Goal: Task Accomplishment & Management: Use online tool/utility

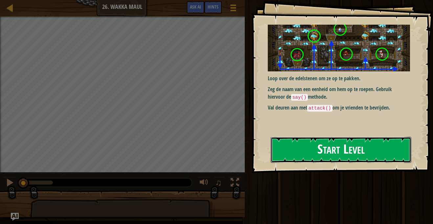
click at [364, 144] on button "Start Level" at bounding box center [341, 150] width 141 height 26
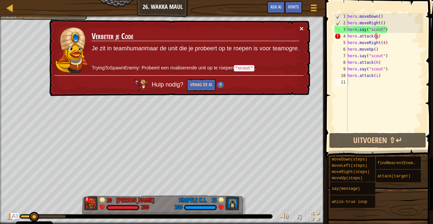
click at [302, 29] on button "×" at bounding box center [302, 28] width 4 height 7
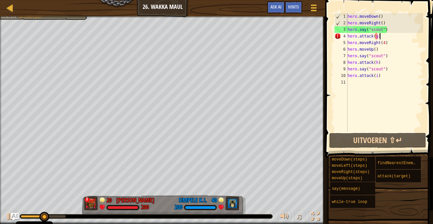
click at [392, 38] on div "hero . moveDown ( ) hero . moveRight ( ) hero . say ( "scout" ) hero . attack (…" at bounding box center [384, 78] width 77 height 131
click at [380, 37] on div "hero . moveDown ( ) hero . moveRight ( ) hero . say ( "scout" ) hero . attack (…" at bounding box center [384, 78] width 77 height 131
click at [378, 36] on div "hero . moveDown ( ) hero . moveRight ( ) hero . say ( "scout" ) hero . attack (…" at bounding box center [384, 78] width 77 height 131
type textarea "hero.attack()"
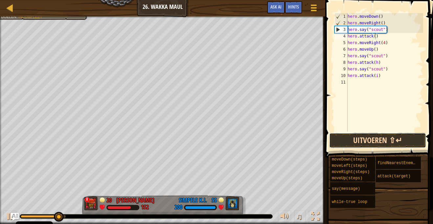
click at [366, 138] on button "Uitvoeren ⇧↵" at bounding box center [377, 140] width 97 height 15
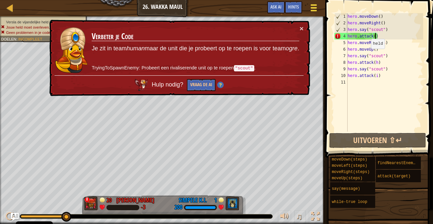
click at [311, 8] on span at bounding box center [314, 7] width 6 height 1
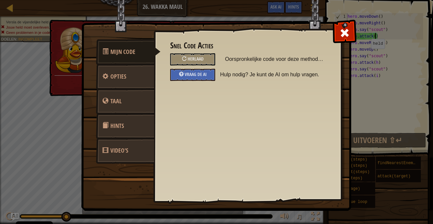
click at [333, 25] on div "Snel Code Acties Herlaad Oorspronkelijke code voor deze methode herladen Vraag …" at bounding box center [248, 104] width 188 height 163
click at [349, 33] on span at bounding box center [344, 33] width 11 height 11
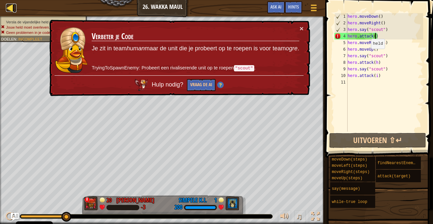
click at [11, 4] on div at bounding box center [10, 8] width 8 height 8
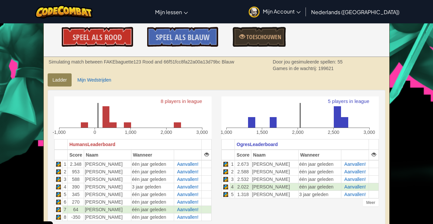
scroll to position [103, 0]
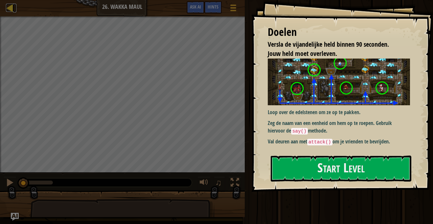
click at [12, 4] on div at bounding box center [10, 8] width 8 height 8
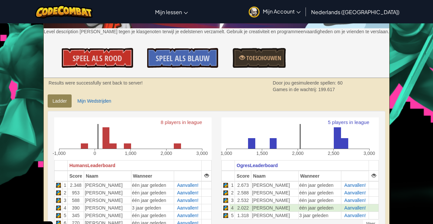
scroll to position [83, 0]
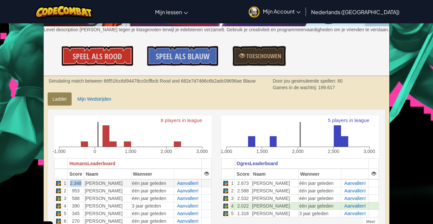
drag, startPoint x: 82, startPoint y: 185, endPoint x: 67, endPoint y: 183, distance: 15.6
click at [68, 183] on td "2.348" at bounding box center [76, 183] width 16 height 8
click at [80, 188] on td "953" at bounding box center [76, 191] width 16 height 8
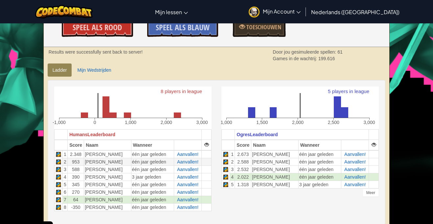
scroll to position [116, 0]
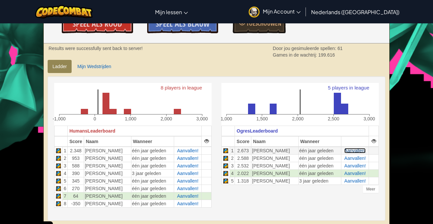
click at [357, 151] on span "Aanvallen!" at bounding box center [354, 150] width 21 height 5
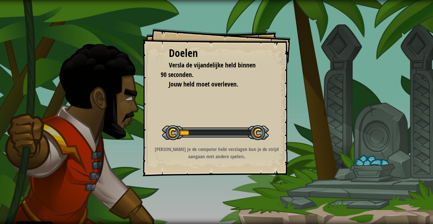
click at [259, 154] on p "[PERSON_NAME] je de computer hebt verslagen kun je de strijd aangaan met andere…" at bounding box center [217, 153] width 132 height 14
drag, startPoint x: 259, startPoint y: 153, endPoint x: 261, endPoint y: 148, distance: 5.7
click at [260, 151] on p "[PERSON_NAME] je de computer hebt verslagen kun je de strijd aangaan met andere…" at bounding box center [217, 153] width 132 height 14
click at [262, 143] on div "Start Level" at bounding box center [215, 132] width 107 height 26
click at [269, 127] on div "Doelen Versla de vijandelijke held binnen 90 seconden. Jouw held moet overleven…" at bounding box center [217, 102] width 148 height 148
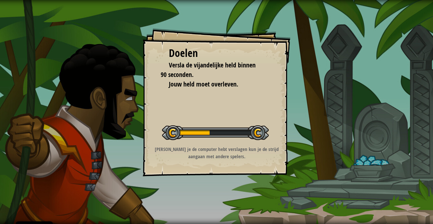
click at [269, 136] on div "Doelen Versla de vijandelijke held binnen 90 seconden. Jouw held moet overleven…" at bounding box center [217, 102] width 148 height 148
click at [269, 141] on div "Doelen Versla de vijandelijke held binnen 90 seconden. Jouw held moet overleven…" at bounding box center [217, 102] width 148 height 148
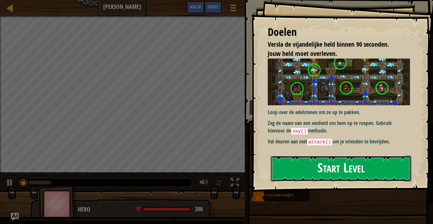
click at [365, 155] on button "Start Level" at bounding box center [341, 168] width 141 height 26
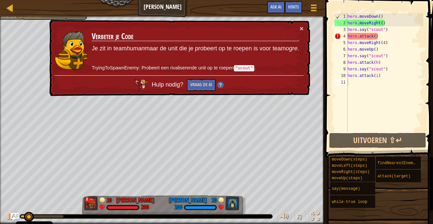
click at [297, 26] on td "Verbeter je Code Je zit in team human maar de unit die je probeert op te roepen…" at bounding box center [195, 50] width 208 height 50
click at [304, 26] on div "× Verbeter je Code Je zit in team human maar de unit die je probeert op te roep…" at bounding box center [179, 58] width 262 height 77
click at [304, 29] on div "× Verbeter je Code Je zit in team human maar de unit die je probeert op te roep…" at bounding box center [179, 58] width 262 height 77
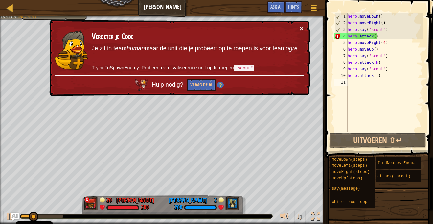
click at [303, 29] on button "×" at bounding box center [302, 28] width 4 height 7
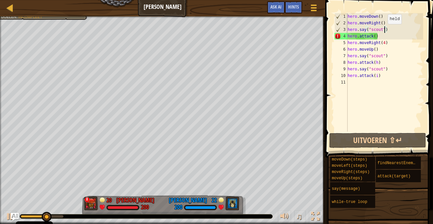
click at [384, 31] on div "hero . moveDown ( ) hero . moveRight ( ) hero . say ( "scout" ) hero . attack (…" at bounding box center [384, 78] width 77 height 131
click at [380, 59] on div "hero . moveDown ( ) hero . moveRight ( ) hero . say ( "scout" ) hero . attack (…" at bounding box center [384, 78] width 77 height 131
click at [375, 37] on div "hero . moveDown ( ) hero . moveRight ( ) hero . say ( "scout" ) hero . attack (…" at bounding box center [384, 78] width 77 height 131
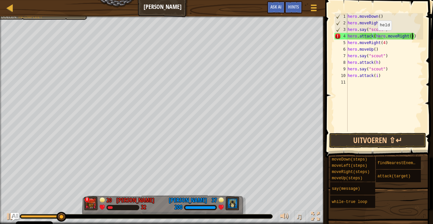
scroll to position [3, 4]
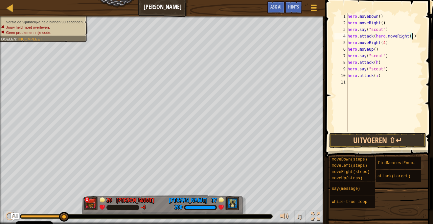
type textarea "hero.attack(hero.moveRight())"
